Goal: Task Accomplishment & Management: Complete application form

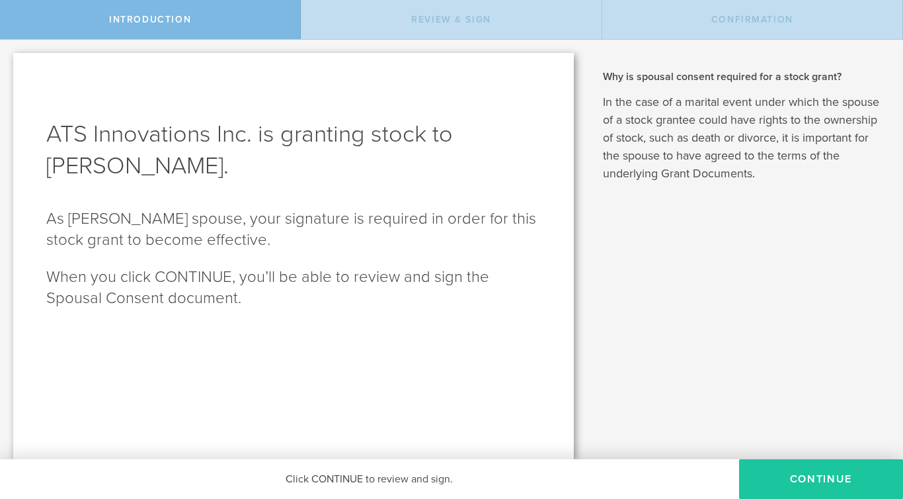
click at [822, 473] on button "CONTINUE" at bounding box center [821, 479] width 164 height 40
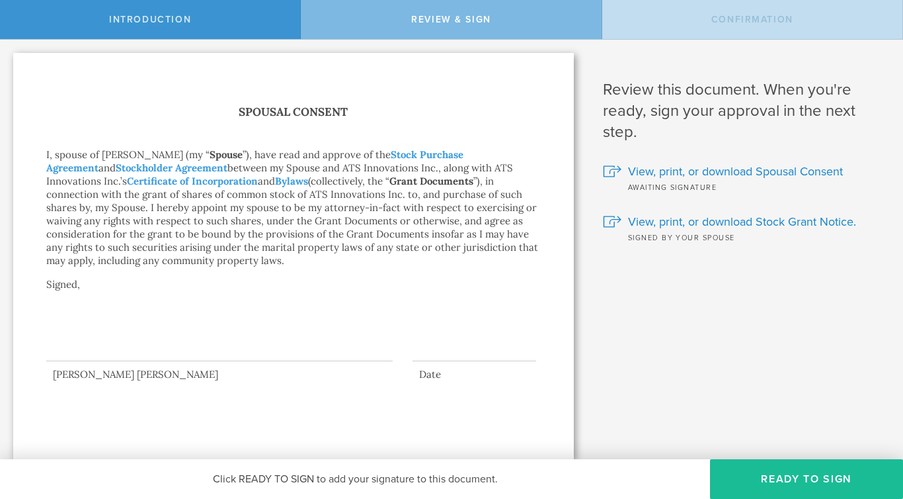
click at [159, 325] on div at bounding box center [219, 334] width 346 height 53
click at [432, 352] on div at bounding box center [475, 350] width 124 height 20
click at [128, 357] on div at bounding box center [219, 334] width 346 height 53
click at [126, 347] on div at bounding box center [219, 334] width 346 height 53
click at [758, 477] on button "Ready to Sign" at bounding box center [806, 479] width 193 height 40
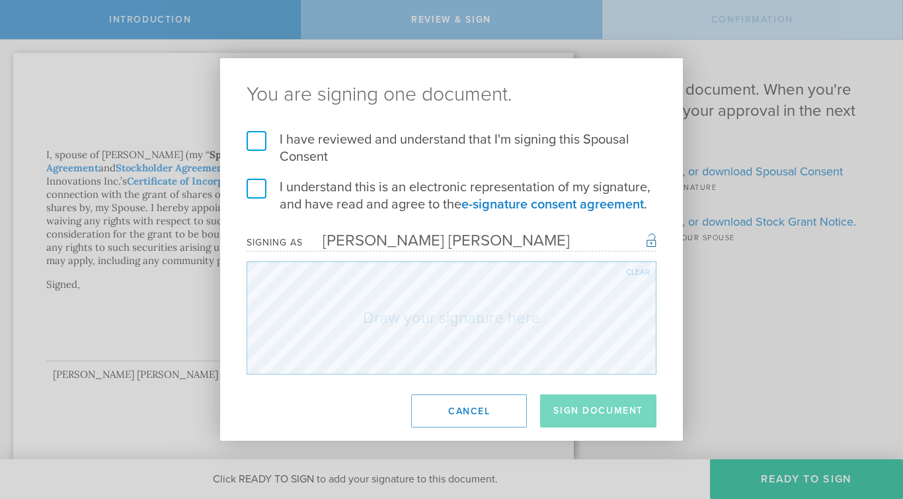
click at [256, 142] on label "I have reviewed and understand that I'm signing this Spousal Consent" at bounding box center [452, 148] width 410 height 34
click at [0, 0] on input "I have reviewed and understand that I'm signing this Spousal Consent" at bounding box center [0, 0] width 0 height 0
click at [257, 190] on label "I understand this is an electronic representation of my signature, and have rea…" at bounding box center [452, 196] width 410 height 34
click at [0, 0] on input "I understand this is an electronic representation of my signature, and have rea…" at bounding box center [0, 0] width 0 height 0
click at [250, 447] on div "You are signing one document. I have reviewed and understand that I'm signing t…" at bounding box center [451, 249] width 903 height 499
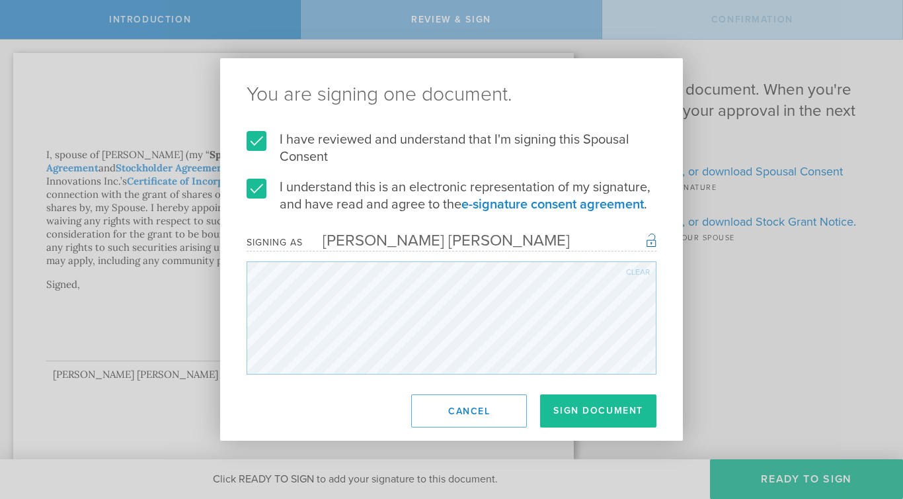
click at [378, 309] on div "You are signing one document. I have reviewed and understand that I'm signing t…" at bounding box center [451, 249] width 463 height 382
drag, startPoint x: 333, startPoint y: 376, endPoint x: 332, endPoint y: 388, distance: 11.9
click at [332, 388] on div "You are signing one document. I have reviewed and understand that I'm signing t…" at bounding box center [451, 249] width 463 height 382
click at [641, 274] on div "Clear" at bounding box center [638, 272] width 24 height 8
click at [242, 394] on div "You are signing one document. I have reviewed and understand that I'm signing t…" at bounding box center [451, 249] width 463 height 382
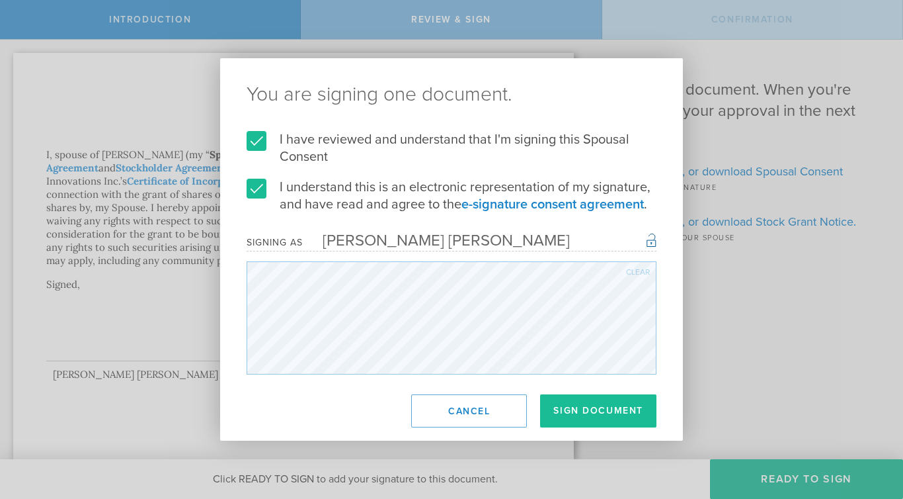
click at [557, 252] on form "I have reviewed and understand that I'm signing this Spousal Consent I understa…" at bounding box center [452, 252] width 410 height 243
click at [552, 410] on button "Sign Document" at bounding box center [598, 410] width 116 height 33
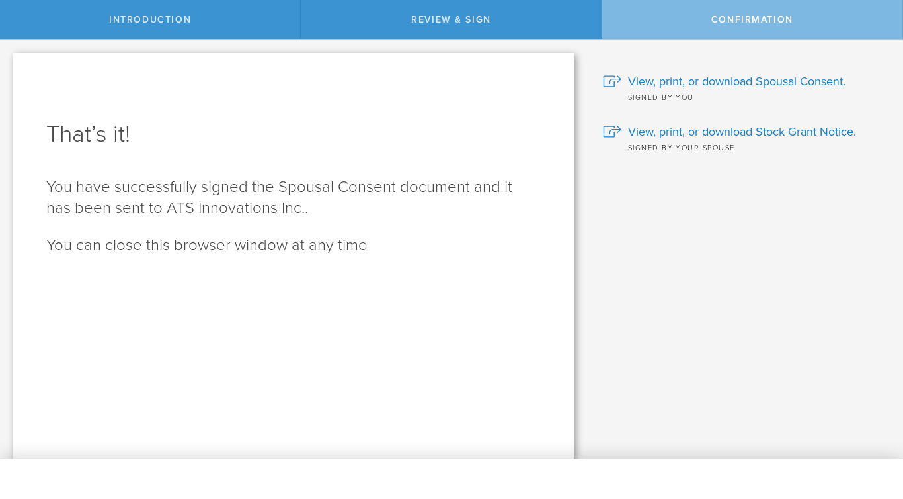
click at [698, 36] on div "Confirmation" at bounding box center [752, 19] width 301 height 39
click at [508, 42] on div "ATS Innovations Inc. is granting stock to [PERSON_NAME]. As [PERSON_NAME] spous…" at bounding box center [293, 249] width 587 height 419
click at [508, 18] on div "Review & Sign" at bounding box center [451, 19] width 301 height 39
click at [698, 134] on span "View, print, or download Stock Grant Notice." at bounding box center [742, 131] width 228 height 17
click at [677, 177] on div "Why is spousal consent required for a stock grant? In the case of a marital eve…" at bounding box center [745, 249] width 316 height 419
